Goal: Information Seeking & Learning: Learn about a topic

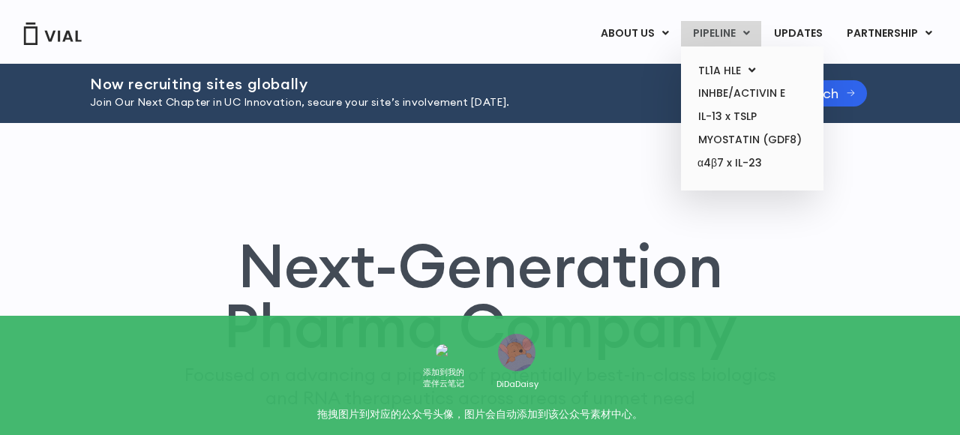
click at [734, 32] on link "PIPELINE" at bounding box center [721, 33] width 80 height 25
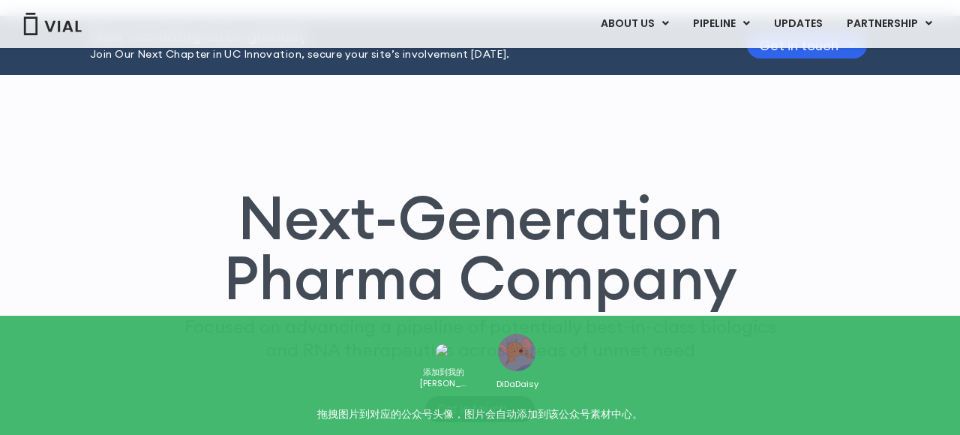
scroll to position [34, 0]
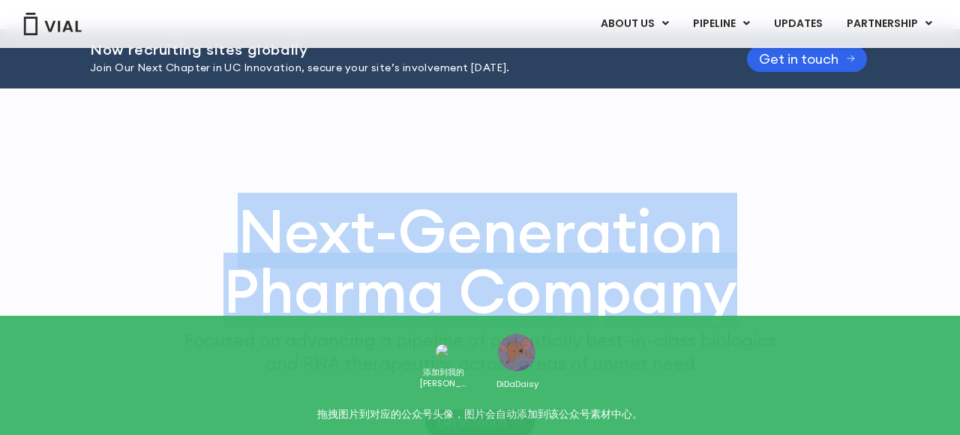
drag, startPoint x: 189, startPoint y: 221, endPoint x: 741, endPoint y: 301, distance: 557.4
click at [741, 301] on h1 "Next-Generation Pharma Company" at bounding box center [479, 261] width 649 height 120
click at [638, 303] on h1 "Next-Generation Pharma Company" at bounding box center [479, 261] width 649 height 120
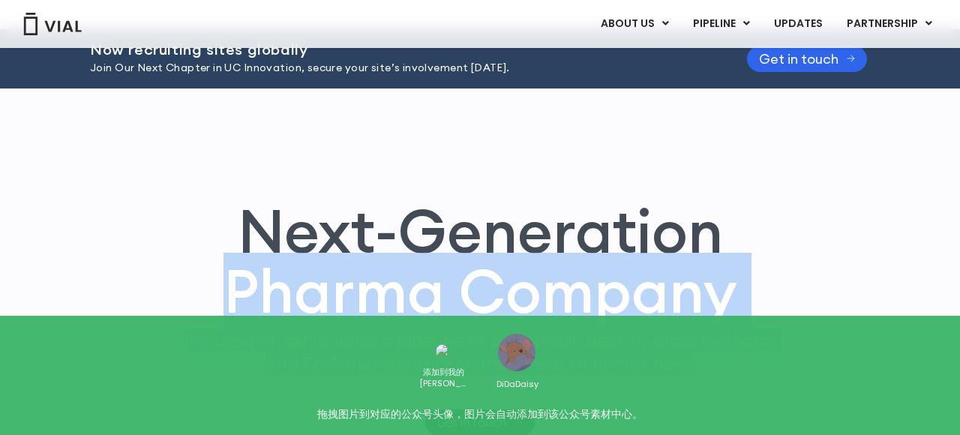
drag, startPoint x: 778, startPoint y: 390, endPoint x: 751, endPoint y: 211, distance: 181.2
click at [751, 211] on div "Next-Generation Pharma Company Focused on advancing a pipeline of potentially b…" at bounding box center [479, 318] width 915 height 235
click at [575, 168] on div "Next-Generation Pharma Company Focused on advancing a pipeline of potentially b…" at bounding box center [479, 284] width 915 height 392
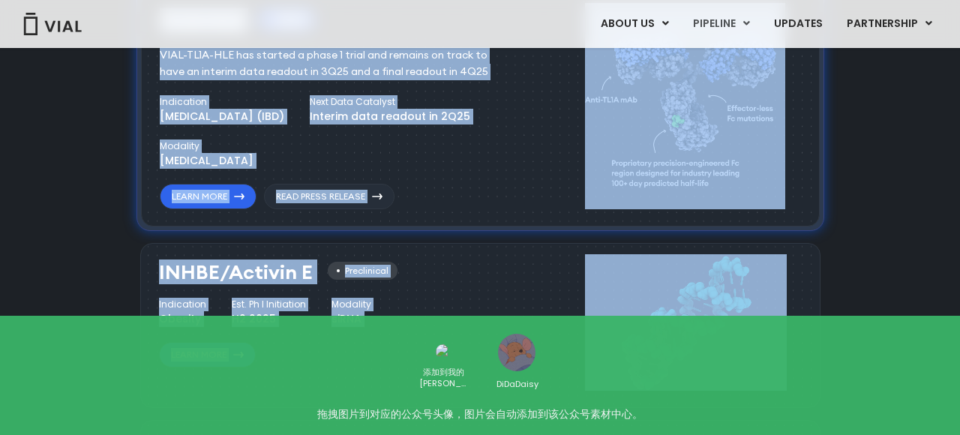
drag, startPoint x: 195, startPoint y: 225, endPoint x: 696, endPoint y: 486, distance: 564.6
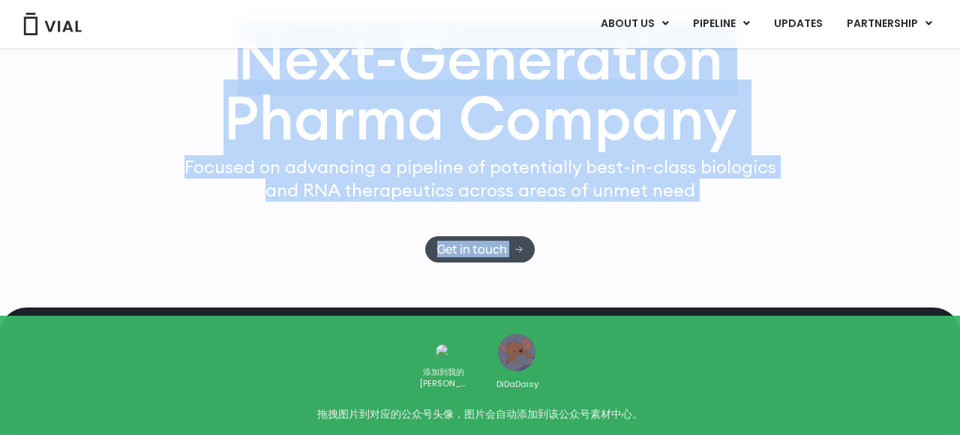
click at [555, 211] on div "Focused on advancing a pipeline of potentially best-in-class biologics and RNA …" at bounding box center [480, 195] width 604 height 81
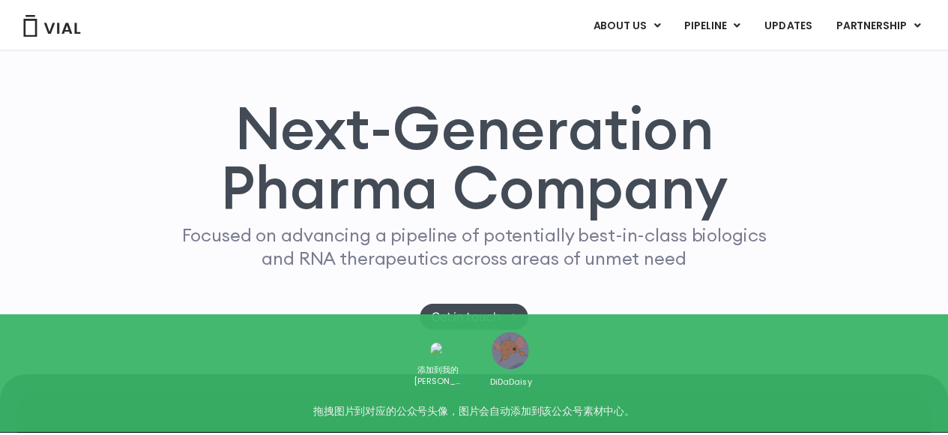
scroll to position [74, 0]
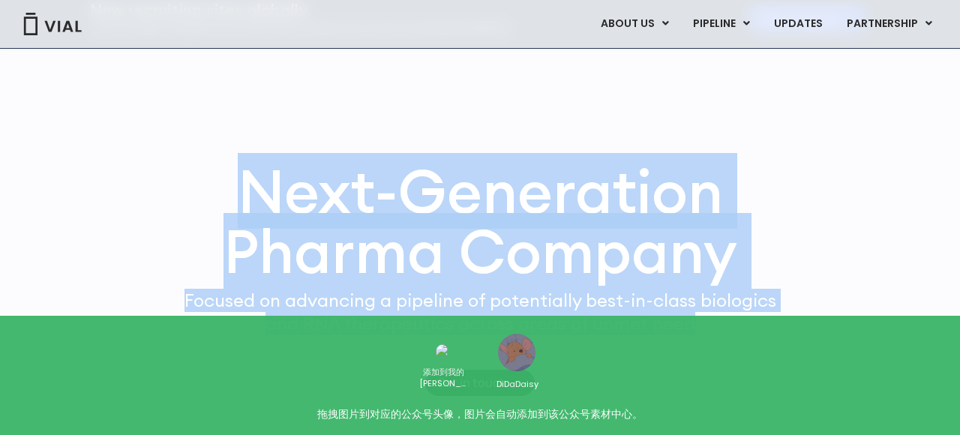
drag, startPoint x: 254, startPoint y: 177, endPoint x: 693, endPoint y: 349, distance: 471.9
click at [693, 349] on div "Next-Generation Pharma Company Focused on advancing a pipeline of potentially b…" at bounding box center [479, 278] width 915 height 235
click at [576, 309] on p "Focused on advancing a pipeline of potentially best-in-class biologics and RNA …" at bounding box center [480, 312] width 604 height 46
drag, startPoint x: 708, startPoint y: 337, endPoint x: 493, endPoint y: 124, distance: 302.7
click at [493, 124] on div "Next-Generation Pharma Company Focused on advancing a pipeline of potentially b…" at bounding box center [479, 245] width 915 height 392
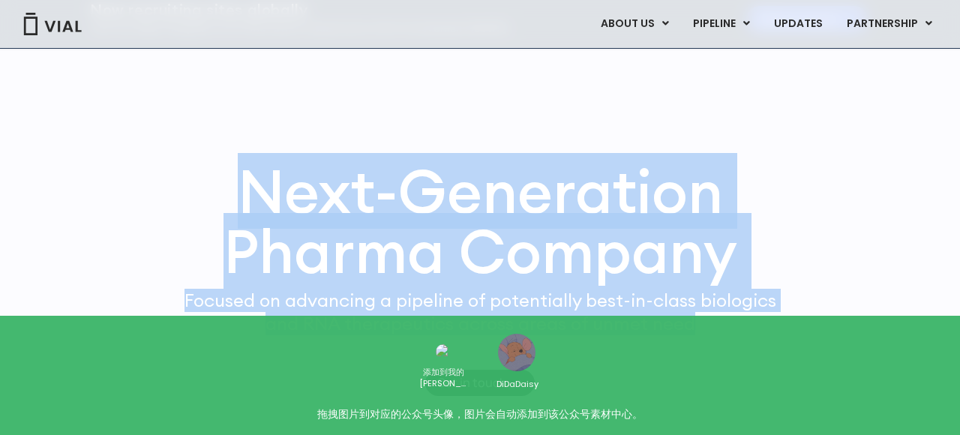
click at [312, 161] on h1 "Next-Generation Pharma Company" at bounding box center [479, 221] width 649 height 120
drag, startPoint x: 172, startPoint y: 169, endPoint x: 766, endPoint y: 377, distance: 629.2
click at [766, 377] on div "Next-Generation Pharma Company Focused on advancing a pipeline of potentially b…" at bounding box center [479, 278] width 915 height 235
click at [671, 312] on p "Focused on advancing a pipeline of potentially best-in-class biologics and RNA …" at bounding box center [480, 312] width 604 height 46
drag, startPoint x: 788, startPoint y: 348, endPoint x: 681, endPoint y: 136, distance: 237.7
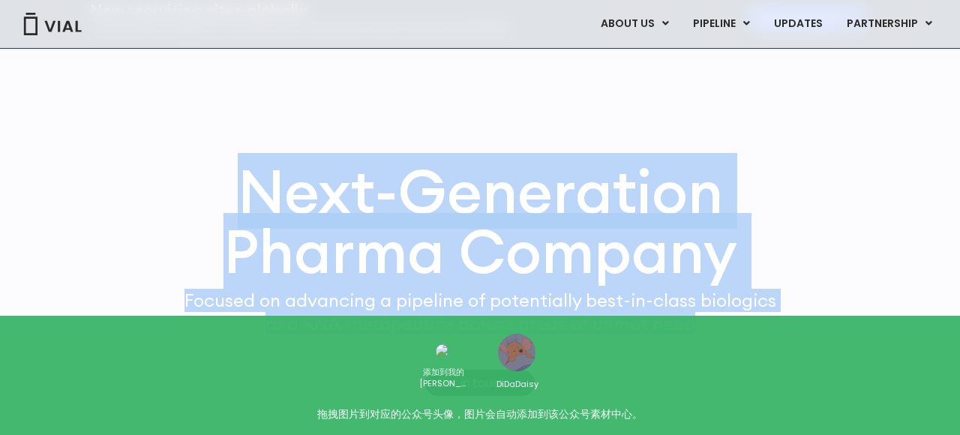
click at [681, 136] on div "Next-Generation Pharma Company Focused on advancing a pipeline of potentially b…" at bounding box center [479, 245] width 915 height 392
click at [526, 139] on div "Next-Generation Pharma Company Focused on advancing a pipeline of potentially b…" at bounding box center [479, 245] width 915 height 392
drag, startPoint x: 407, startPoint y: 133, endPoint x: 765, endPoint y: 343, distance: 414.6
click at [765, 343] on div "Next-Generation Pharma Company Focused on advancing a pipeline of potentially b…" at bounding box center [479, 245] width 915 height 392
click at [684, 322] on p "Focused on advancing a pipeline of potentially best-in-class biologics and RNA …" at bounding box center [480, 312] width 604 height 46
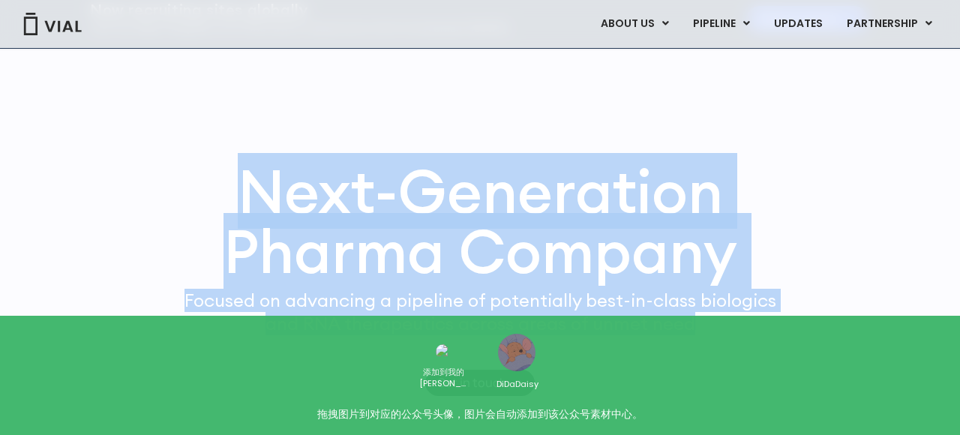
drag, startPoint x: 720, startPoint y: 333, endPoint x: 679, endPoint y: 108, distance: 228.6
click at [679, 108] on div "Next-Generation Pharma Company Focused on advancing a pipeline of potentially b…" at bounding box center [479, 245] width 915 height 392
click at [567, 145] on div "Next-Generation Pharma Company Focused on advancing a pipeline of potentially b…" at bounding box center [479, 245] width 915 height 392
drag, startPoint x: 419, startPoint y: 145, endPoint x: 679, endPoint y: 327, distance: 317.6
click at [726, 336] on div "Next-Generation Pharma Company Focused on advancing a pipeline of potentially b…" at bounding box center [479, 245] width 915 height 392
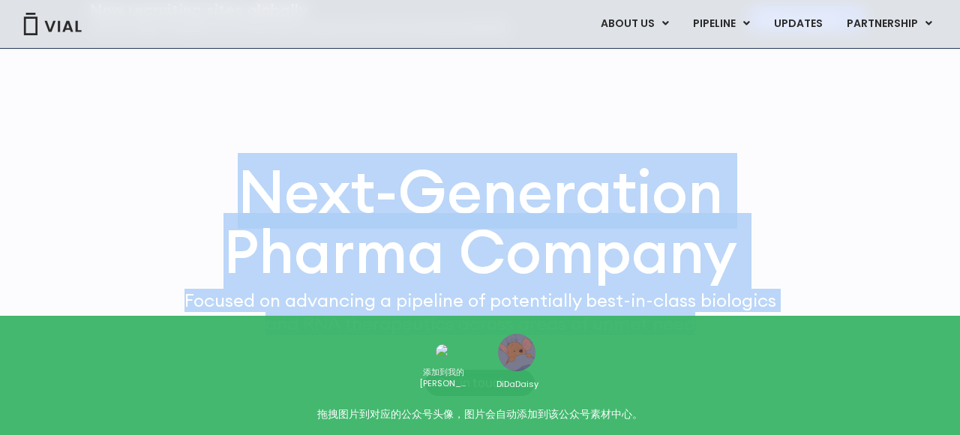
click at [651, 322] on p "Focused on advancing a pipeline of potentially best-in-class biologics and RNA …" at bounding box center [480, 312] width 604 height 46
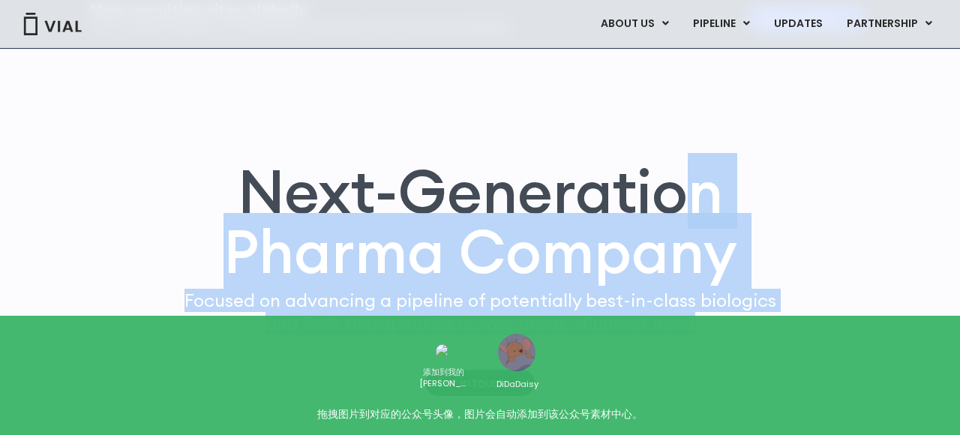
drag, startPoint x: 774, startPoint y: 362, endPoint x: 664, endPoint y: 175, distance: 216.8
click at [695, 175] on div "Next-Generation Pharma Company Focused on advancing a pipeline of potentially b…" at bounding box center [479, 278] width 915 height 235
click at [601, 175] on h1 "Next-Generation Pharma Company" at bounding box center [479, 221] width 649 height 120
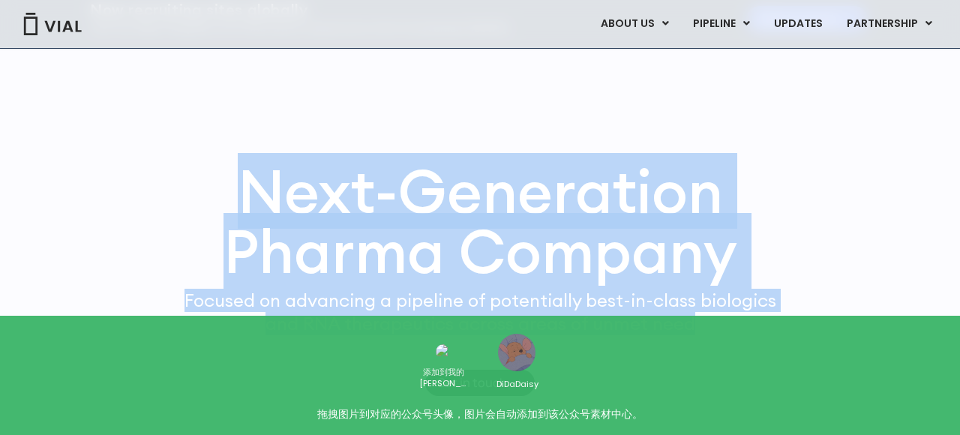
drag, startPoint x: 214, startPoint y: 178, endPoint x: 768, endPoint y: 352, distance: 580.4
click at [768, 352] on div "Next-Generation Pharma Company Focused on advancing a pipeline of potentially b…" at bounding box center [479, 278] width 915 height 235
click at [687, 329] on p "Focused on advancing a pipeline of potentially best-in-class biologics and RNA …" at bounding box center [480, 312] width 604 height 46
drag, startPoint x: 734, startPoint y: 335, endPoint x: 732, endPoint y: 149, distance: 185.9
click at [732, 149] on div "Next-Generation Pharma Company Focused on advancing a pipeline of potentially b…" at bounding box center [479, 245] width 915 height 392
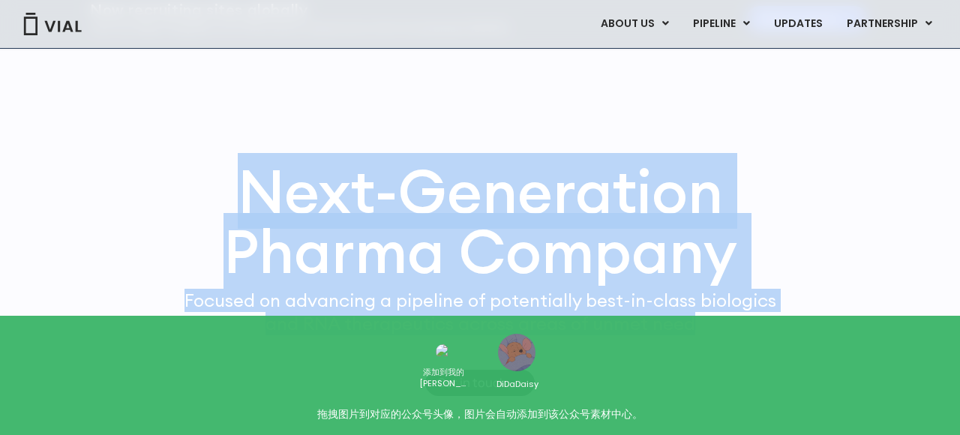
click at [599, 144] on div "Next-Generation Pharma Company Focused on advancing a pipeline of potentially b…" at bounding box center [479, 245] width 915 height 392
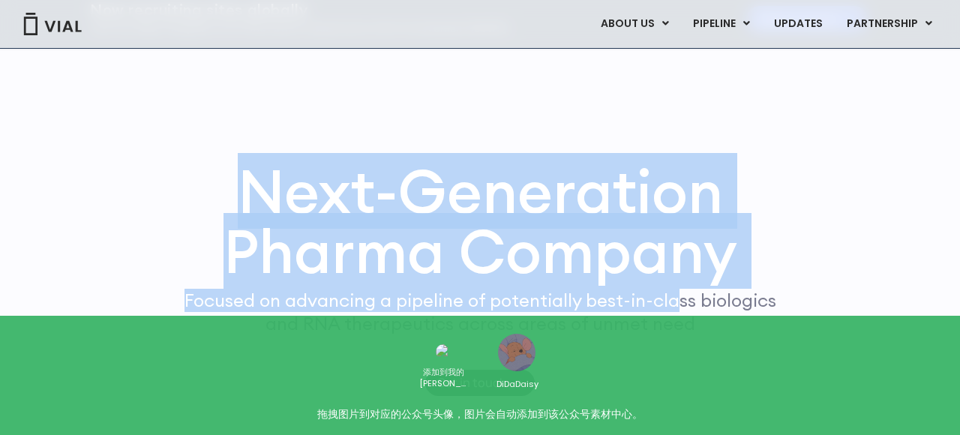
drag, startPoint x: 347, startPoint y: 135, endPoint x: 672, endPoint y: 297, distance: 363.4
click at [672, 297] on div "Next-Generation Pharma Company Focused on advancing a pipeline of potentially b…" at bounding box center [479, 245] width 915 height 392
click at [606, 281] on h1 "Next-Generation Pharma Company" at bounding box center [479, 221] width 649 height 120
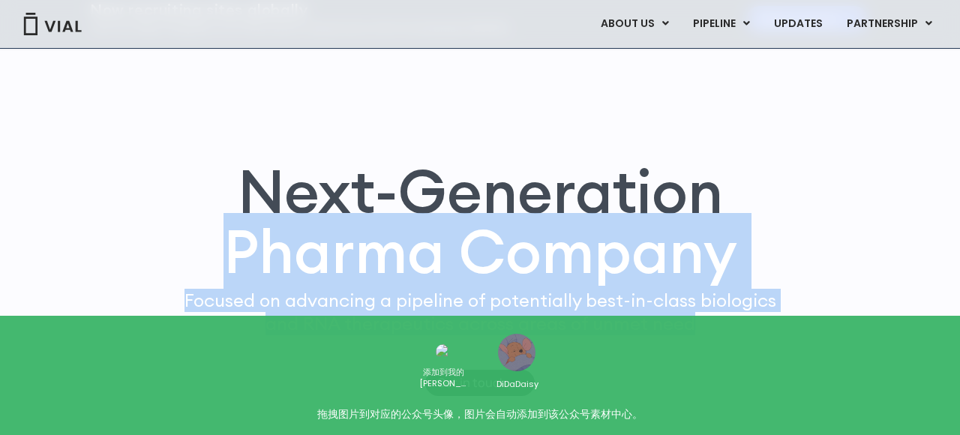
drag, startPoint x: 738, startPoint y: 334, endPoint x: 760, endPoint y: 188, distance: 147.2
click at [760, 188] on div "Next-Generation Pharma Company Focused on advancing a pipeline of potentially b…" at bounding box center [479, 278] width 915 height 235
click at [658, 171] on h1 "Next-Generation Pharma Company" at bounding box center [479, 221] width 649 height 120
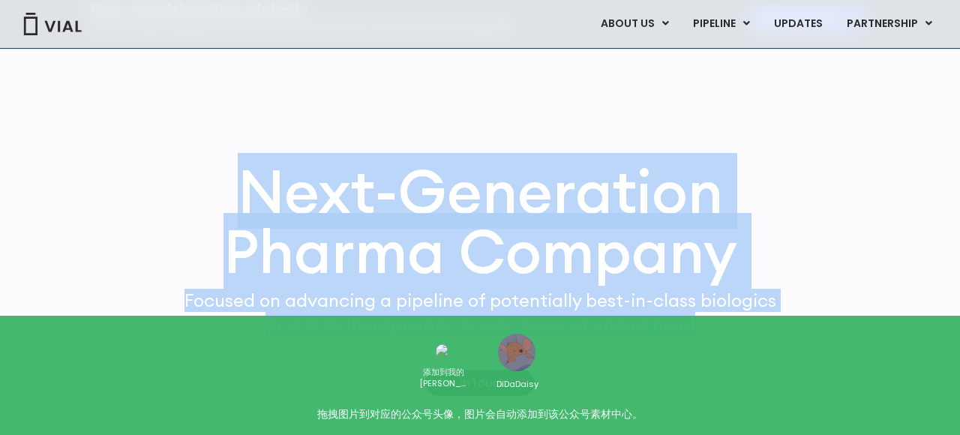
drag, startPoint x: 187, startPoint y: 187, endPoint x: 747, endPoint y: 325, distance: 576.2
click at [747, 325] on div "Next-Generation Pharma Company Focused on advancing a pipeline of potentially b…" at bounding box center [479, 278] width 915 height 235
click at [689, 315] on p "Focused on advancing a pipeline of potentially best-in-class biologics and RNA …" at bounding box center [480, 312] width 604 height 46
drag, startPoint x: 739, startPoint y: 332, endPoint x: 720, endPoint y: 135, distance: 198.1
click at [720, 135] on div "Next-Generation Pharma Company Focused on advancing a pipeline of potentially b…" at bounding box center [479, 245] width 915 height 392
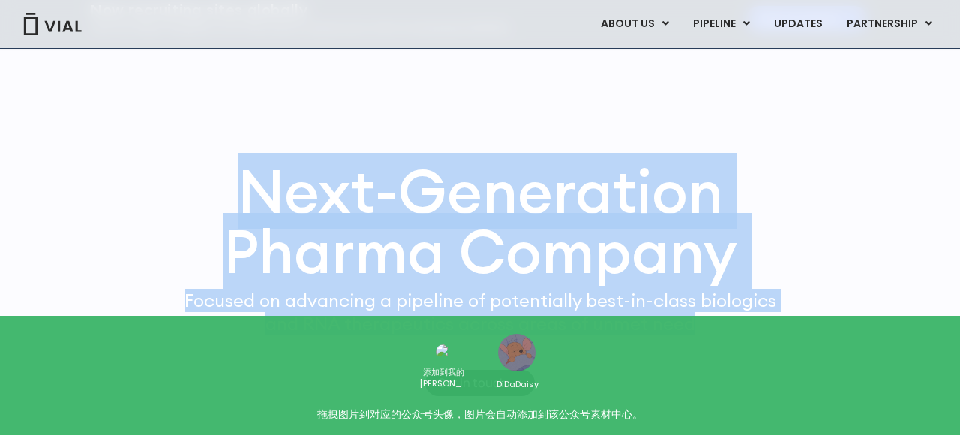
click at [570, 126] on div "Next-Generation Pharma Company Focused on advancing a pipeline of potentially b…" at bounding box center [479, 245] width 915 height 392
drag, startPoint x: 372, startPoint y: 133, endPoint x: 775, endPoint y: 346, distance: 455.7
click at [775, 346] on div "Next-Generation Pharma Company Focused on advancing a pipeline of potentially b…" at bounding box center [479, 245] width 915 height 392
click at [729, 343] on div "Focused on advancing a pipeline of potentially best-in-class biologics and RNA …" at bounding box center [480, 329] width 604 height 81
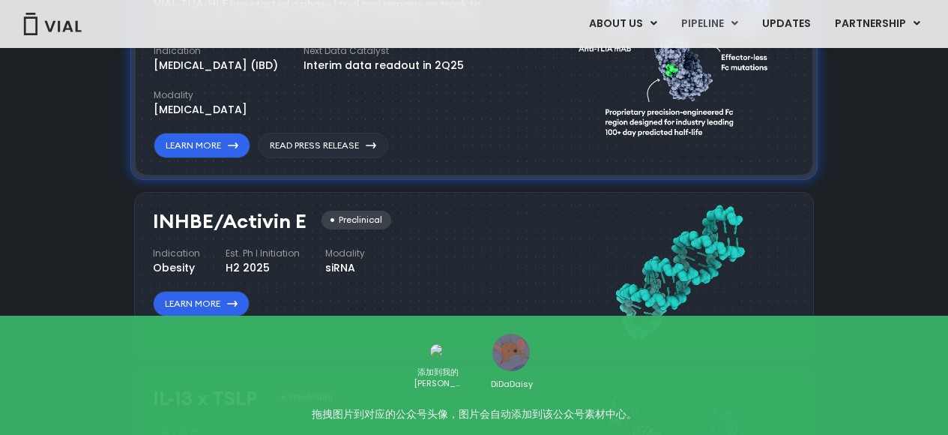
click at [511, 307] on div "INHBE/Activin E Preclinical Indication Obesity Est. Ph I Initiation H2 2025 Mod…" at bounding box center [334, 264] width 363 height 106
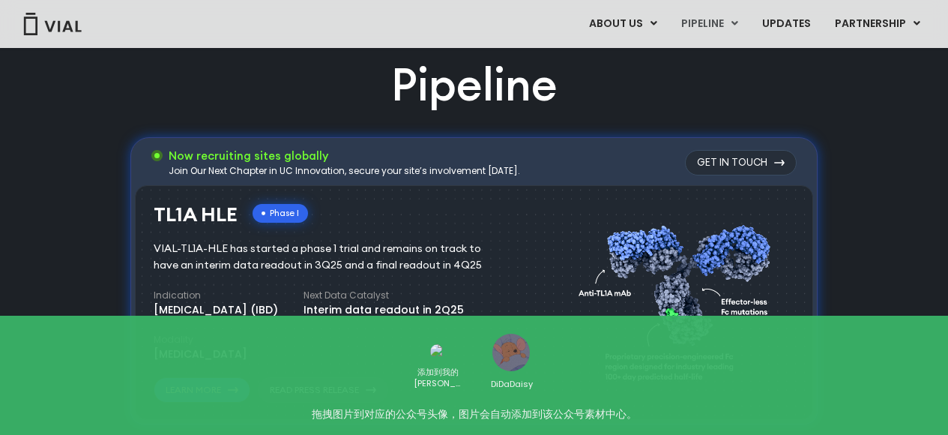
scroll to position [870, 0]
